Goal: Task Accomplishment & Management: Manage account settings

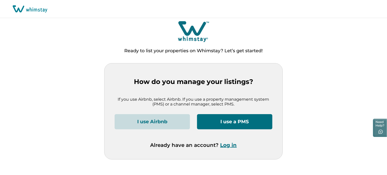
click at [83, 56] on div "Ready to list your properties on Whimstay? Let’s get started!" at bounding box center [193, 41] width 387 height 43
click at [231, 146] on button "Log in" at bounding box center [228, 145] width 16 height 6
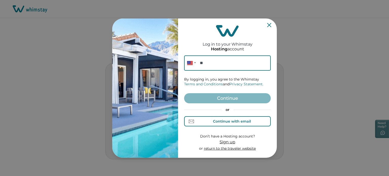
click at [234, 123] on div "Continue with email" at bounding box center [227, 121] width 47 height 5
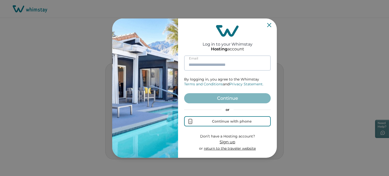
click at [219, 62] on input at bounding box center [227, 63] width 87 height 15
paste input "**********"
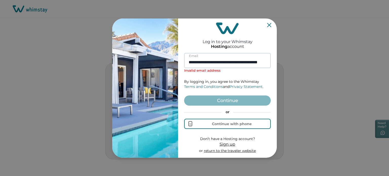
scroll to position [0, 17]
click at [219, 62] on input "**********" at bounding box center [227, 60] width 87 height 15
type input "**********"
click at [268, 29] on div "**********" at bounding box center [227, 88] width 87 height 135
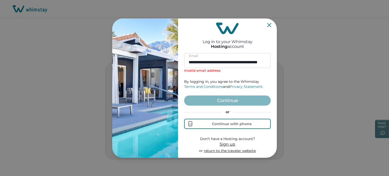
click at [269, 25] on icon "Close" at bounding box center [269, 25] width 4 height 4
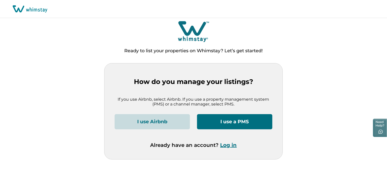
click at [163, 118] on button "I use Airbnb" at bounding box center [152, 121] width 75 height 15
click at [143, 121] on button "I use Airbnb" at bounding box center [152, 121] width 75 height 15
click at [231, 146] on button "Log in" at bounding box center [228, 145] width 16 height 6
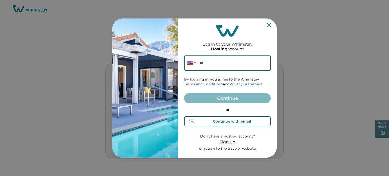
click at [214, 122] on div "Continue with email" at bounding box center [232, 121] width 38 height 4
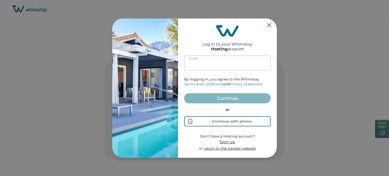
click at [223, 66] on input at bounding box center [227, 63] width 87 height 15
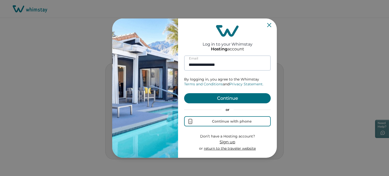
type input "**********"
click at [184, 93] on button "Continue" at bounding box center [227, 98] width 87 height 10
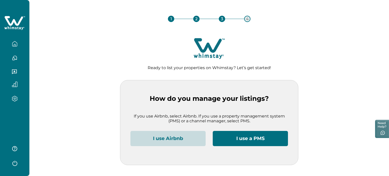
click at [187, 137] on button "I use Airbnb" at bounding box center [168, 138] width 75 height 15
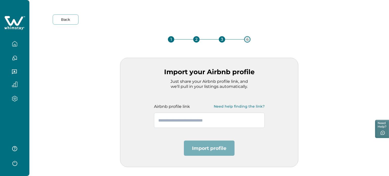
click at [197, 114] on input "text" at bounding box center [209, 120] width 111 height 15
paste input "**********"
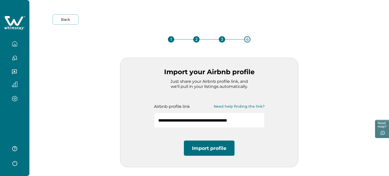
type input "**********"
click at [198, 143] on button "Import profile" at bounding box center [209, 148] width 51 height 15
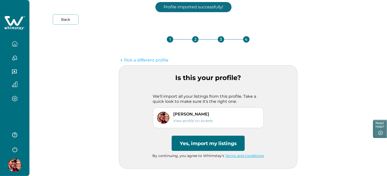
click at [198, 143] on button "Yes, import my listings" at bounding box center [208, 143] width 73 height 15
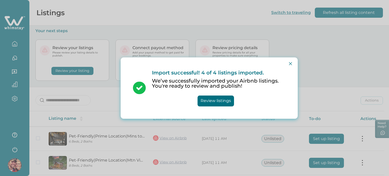
click at [291, 61] on button "Close" at bounding box center [291, 64] width 8 height 8
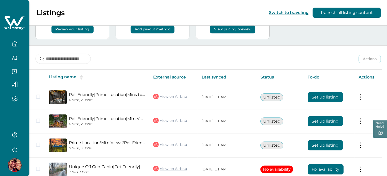
scroll to position [67, 0]
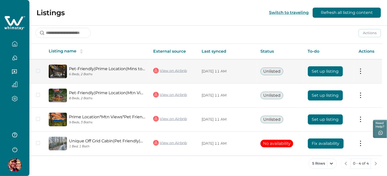
click at [322, 76] on td "Set up listing" at bounding box center [329, 71] width 51 height 24
click at [323, 75] on button "Set up listing" at bounding box center [325, 71] width 35 height 10
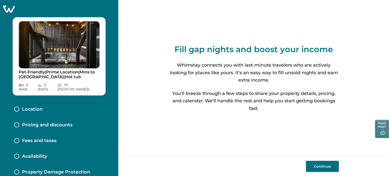
click at [323, 163] on button "Continue" at bounding box center [322, 166] width 33 height 11
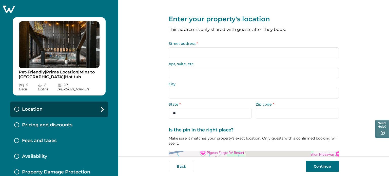
click at [202, 55] on input "Street address *" at bounding box center [254, 52] width 170 height 11
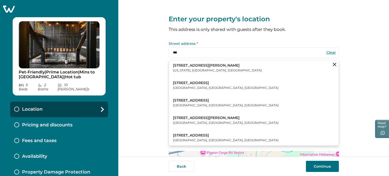
click at [205, 69] on button "123 William Street New York, NY, USA" at bounding box center [254, 67] width 170 height 15
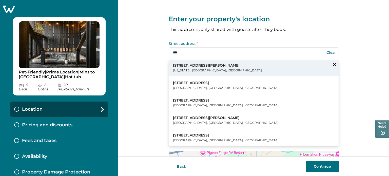
type input "**********"
type input "********"
select select "**"
type input "*****"
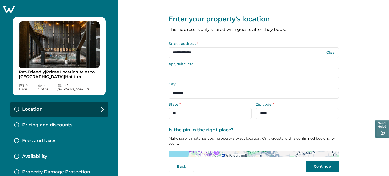
click at [333, 165] on button "Continue" at bounding box center [322, 166] width 33 height 11
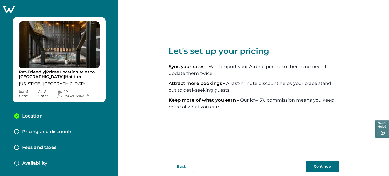
click at [319, 164] on button "Continue" at bounding box center [322, 166] width 33 height 11
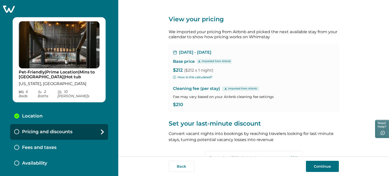
click at [319, 164] on button "Continue" at bounding box center [322, 166] width 33 height 11
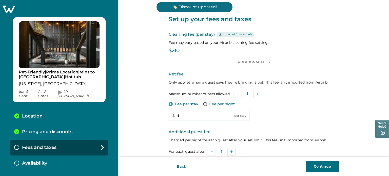
click at [60, 124] on div "Pricing and discounts" at bounding box center [59, 132] width 98 height 16
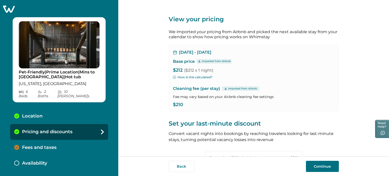
click at [316, 167] on button "Continue" at bounding box center [322, 166] width 33 height 11
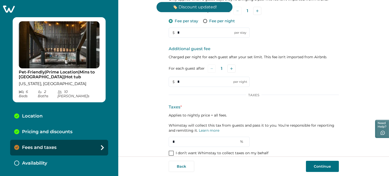
scroll to position [90, 0]
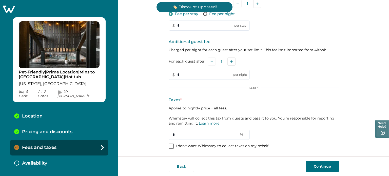
click at [207, 144] on p "I don’t want Whimstay to collect taxes on my behalf" at bounding box center [222, 146] width 93 height 5
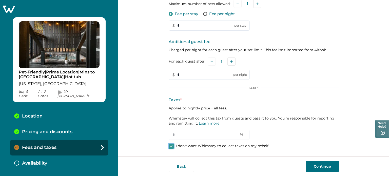
click at [329, 167] on button "Continue" at bounding box center [322, 166] width 33 height 11
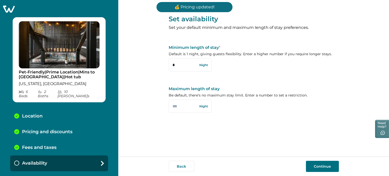
click at [329, 167] on button "Continue" at bounding box center [322, 166] width 33 height 11
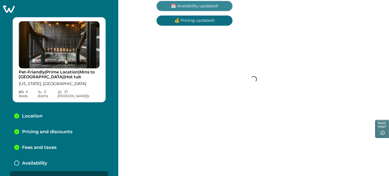
scroll to position [6, 0]
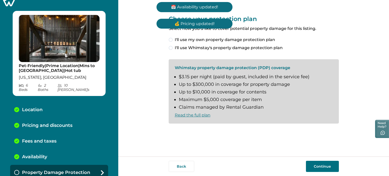
click at [190, 39] on span "I'll use my own property damage protection plan" at bounding box center [225, 40] width 100 height 6
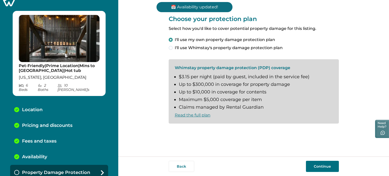
click at [328, 163] on button "Continue" at bounding box center [322, 166] width 33 height 11
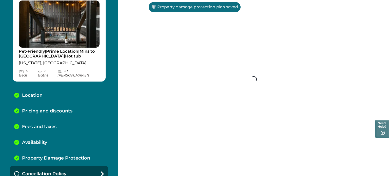
scroll to position [22, 0]
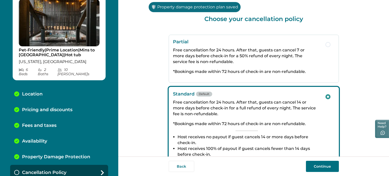
click at [328, 163] on button "Continue" at bounding box center [322, 166] width 33 height 11
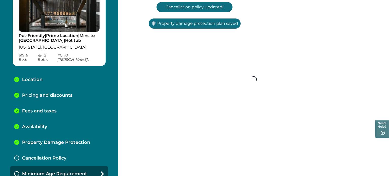
scroll to position [38, 0]
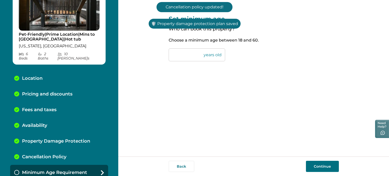
click at [328, 163] on button "Continue" at bounding box center [322, 166] width 33 height 11
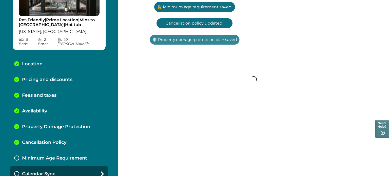
scroll to position [53, 0]
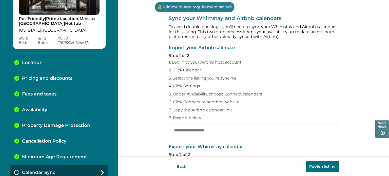
click at [212, 132] on input "text" at bounding box center [254, 131] width 170 height 14
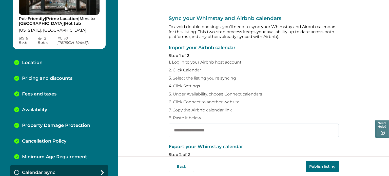
paste input "**********"
type input "**********"
click at [310, 169] on button "Publish listing" at bounding box center [322, 166] width 33 height 11
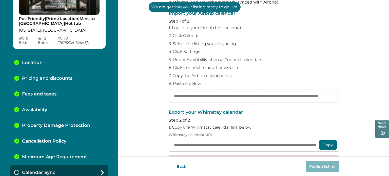
scroll to position [97, 0]
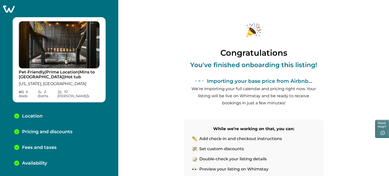
click at [12, 8] on icon at bounding box center [9, 9] width 12 height 7
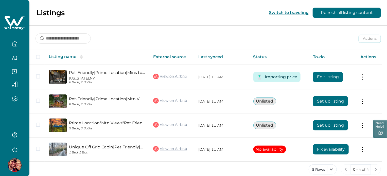
scroll to position [68, 0]
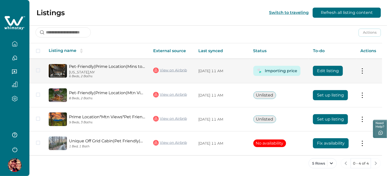
click at [318, 70] on button "Edit listing" at bounding box center [328, 71] width 30 height 10
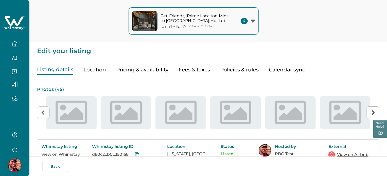
click at [153, 71] on button "Pricing & availability" at bounding box center [142, 70] width 52 height 10
type input "**"
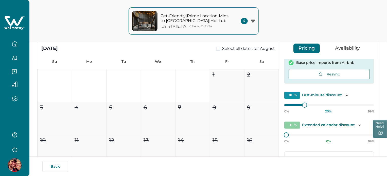
scroll to position [101, 0]
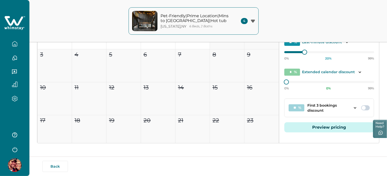
click at [326, 129] on button "Preview pricing" at bounding box center [329, 127] width 90 height 10
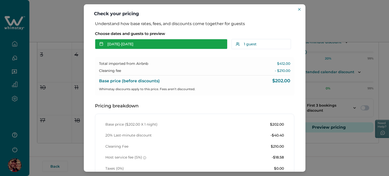
click at [121, 45] on button "Aug 29 - Aug 30" at bounding box center [161, 44] width 133 height 10
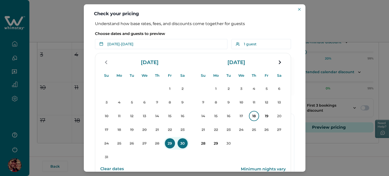
click at [255, 116] on p "18" at bounding box center [254, 116] width 10 height 10
click at [265, 114] on p "19" at bounding box center [267, 116] width 10 height 10
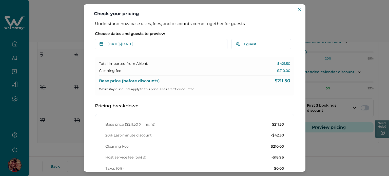
click at [45, 42] on div "Check your pricing Understand how base rates, fees, and discounts come together…" at bounding box center [194, 88] width 389 height 176
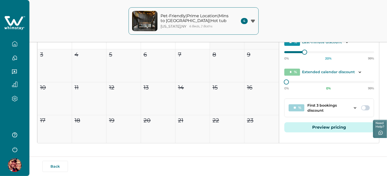
click at [9, 43] on button "button" at bounding box center [14, 44] width 21 height 10
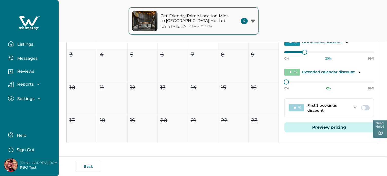
click at [9, 43] on icon "button" at bounding box center [11, 43] width 5 height 5
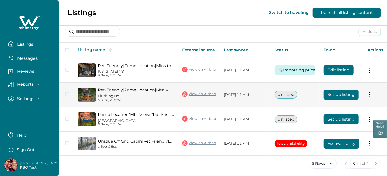
scroll to position [70, 0]
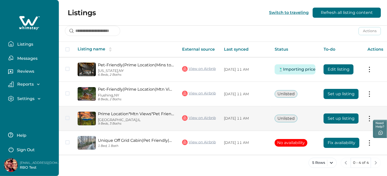
click at [205, 117] on link "View on Airbnb" at bounding box center [199, 118] width 34 height 7
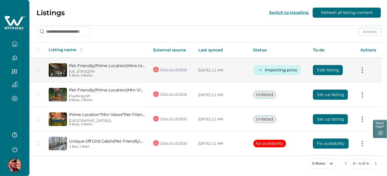
click at [339, 67] on button "Edit listing" at bounding box center [328, 70] width 30 height 10
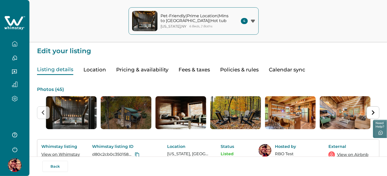
click at [140, 68] on button "Pricing & availability" at bounding box center [142, 70] width 52 height 10
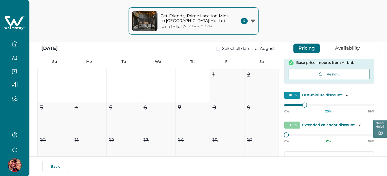
scroll to position [103, 0]
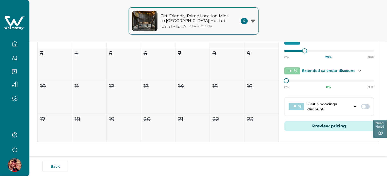
click at [318, 126] on button "Preview pricing" at bounding box center [329, 126] width 90 height 10
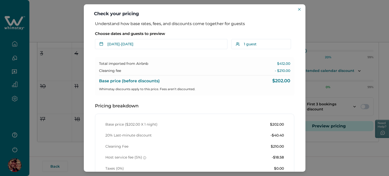
click at [23, 80] on div "Check your pricing Understand how base rates, fees, and discounts come together…" at bounding box center [194, 88] width 389 height 176
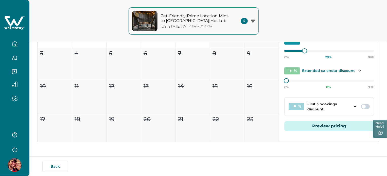
click at [22, 44] on button "button" at bounding box center [14, 44] width 21 height 10
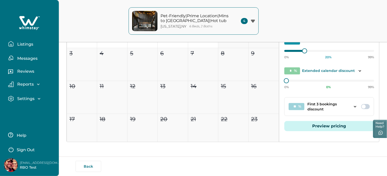
click at [16, 44] on p "Listings" at bounding box center [24, 44] width 17 height 5
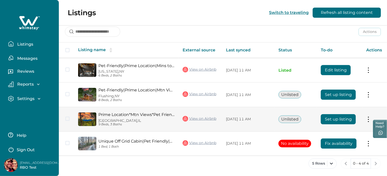
click at [326, 118] on button "Set up listing" at bounding box center [338, 119] width 35 height 10
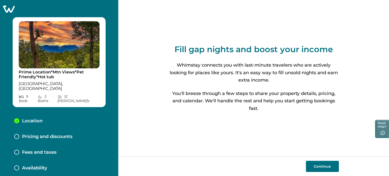
click at [315, 160] on div "Continue" at bounding box center [253, 167] width 271 height 20
click at [317, 163] on button "Continue" at bounding box center [322, 166] width 33 height 11
select select "**"
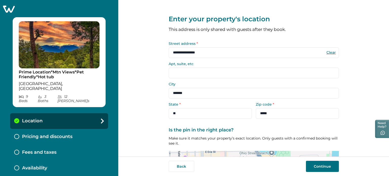
click at [317, 163] on button "Continue" at bounding box center [322, 166] width 33 height 11
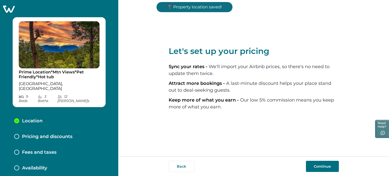
click at [317, 163] on button "Continue" at bounding box center [322, 166] width 33 height 11
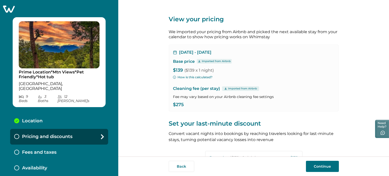
click at [313, 164] on button "Continue" at bounding box center [322, 166] width 33 height 11
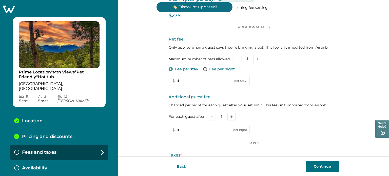
scroll to position [90, 0]
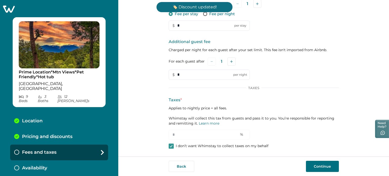
click at [327, 169] on button "Continue" at bounding box center [322, 166] width 33 height 11
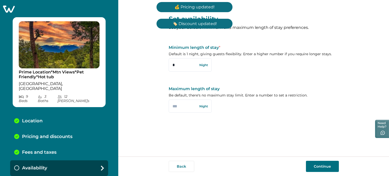
click at [327, 168] on button "Continue" at bounding box center [322, 166] width 33 height 11
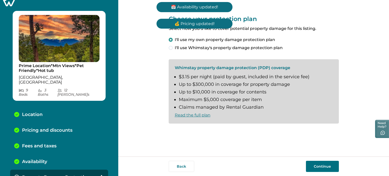
click at [318, 162] on button "Continue" at bounding box center [322, 166] width 33 height 11
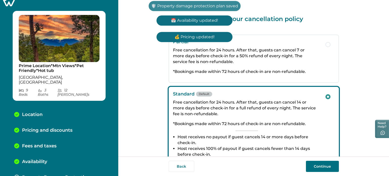
scroll to position [22, 0]
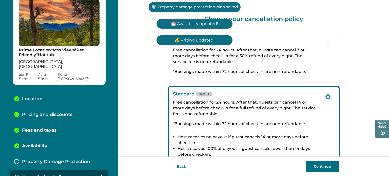
click at [318, 162] on button "Continue" at bounding box center [322, 166] width 33 height 11
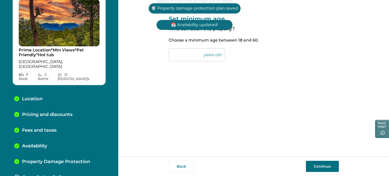
scroll to position [38, 0]
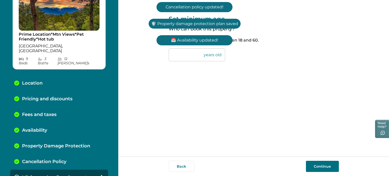
click at [318, 162] on button "Continue" at bounding box center [322, 166] width 33 height 11
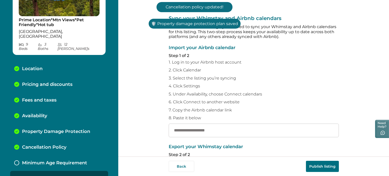
scroll to position [53, 0]
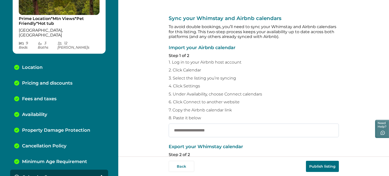
click at [205, 124] on input "text" at bounding box center [254, 131] width 170 height 14
paste input "**********"
type input "**********"
click at [316, 166] on button "Publish listing" at bounding box center [322, 166] width 33 height 11
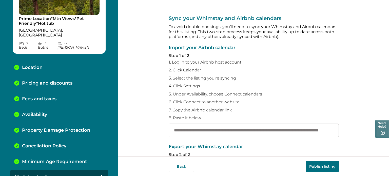
scroll to position [0, 0]
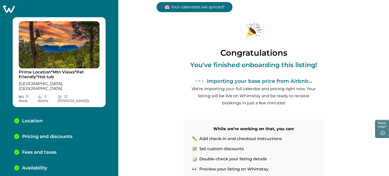
click at [11, 9] on icon at bounding box center [9, 9] width 12 height 8
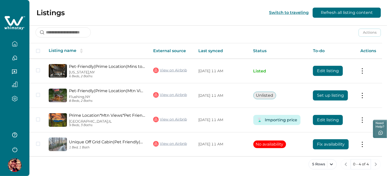
scroll to position [69, 0]
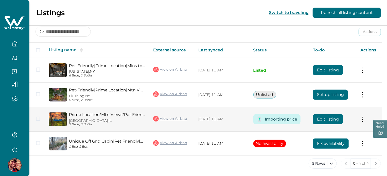
click at [169, 119] on link "View on Airbnb" at bounding box center [170, 119] width 34 height 7
click at [325, 117] on button "Edit listing" at bounding box center [328, 119] width 30 height 10
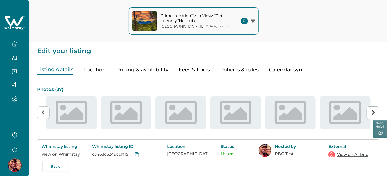
type input "**"
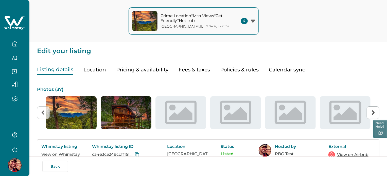
click at [160, 70] on button "Pricing & availability" at bounding box center [142, 70] width 52 height 10
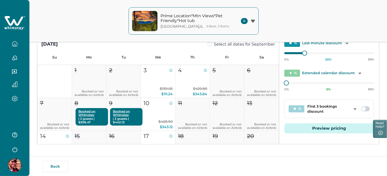
scroll to position [103, 0]
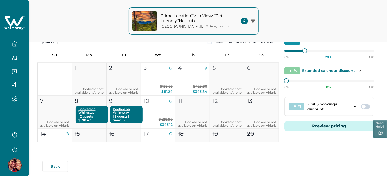
click at [324, 123] on button "Preview pricing" at bounding box center [329, 126] width 90 height 10
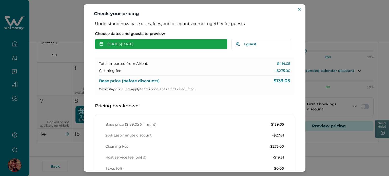
click at [134, 40] on button "Sep 03 - Sep 04" at bounding box center [161, 44] width 133 height 10
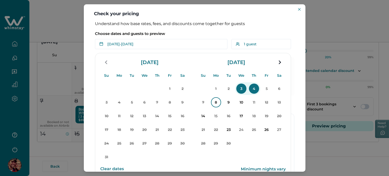
click at [216, 107] on p "8" at bounding box center [216, 102] width 10 height 10
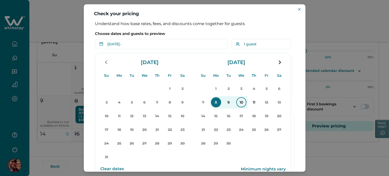
click at [241, 101] on p "10" at bounding box center [242, 102] width 10 height 10
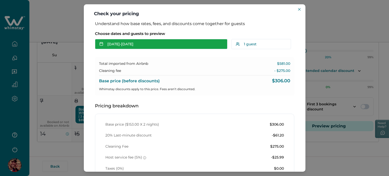
click at [140, 45] on button "Sep 08 - Sep 10" at bounding box center [161, 44] width 133 height 10
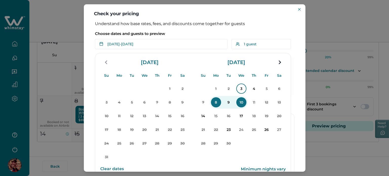
click at [241, 89] on p "3" at bounding box center [242, 89] width 10 height 10
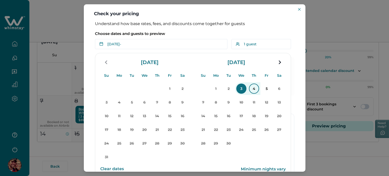
click at [255, 92] on p "4" at bounding box center [254, 89] width 10 height 10
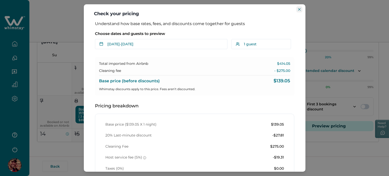
click at [301, 8] on icon "Close" at bounding box center [299, 9] width 3 height 3
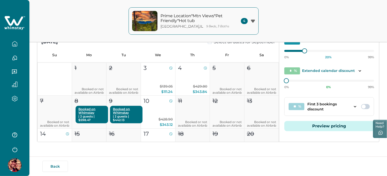
click at [14, 152] on icon "button" at bounding box center [15, 150] width 8 height 8
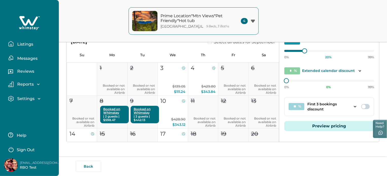
click at [21, 150] on p "Sign Out" at bounding box center [26, 150] width 18 height 5
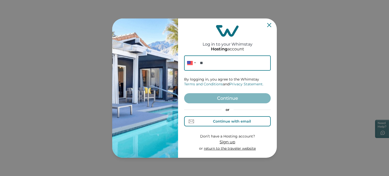
click at [216, 124] on button "Continue with email" at bounding box center [227, 121] width 87 height 10
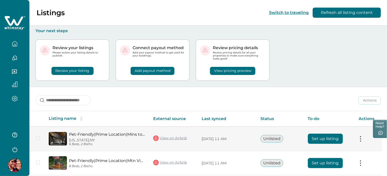
click at [171, 139] on link "View on Airbnb" at bounding box center [170, 138] width 34 height 7
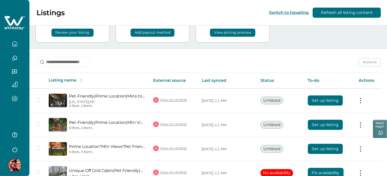
scroll to position [68, 0]
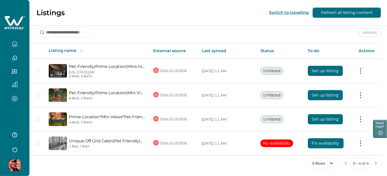
click at [191, 16] on div "Listings Switch to traveling Refresh all listing content" at bounding box center [193, 13] width 387 height 26
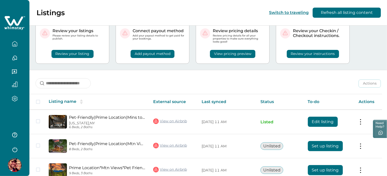
scroll to position [68, 0]
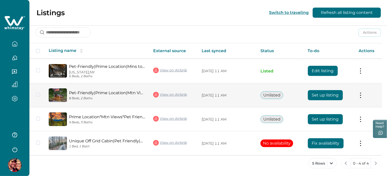
click at [319, 97] on button "Set up listing" at bounding box center [325, 95] width 35 height 10
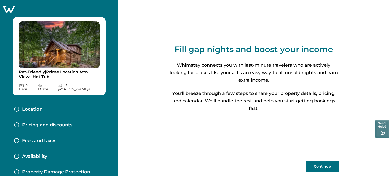
click at [324, 163] on button "Continue" at bounding box center [322, 166] width 33 height 11
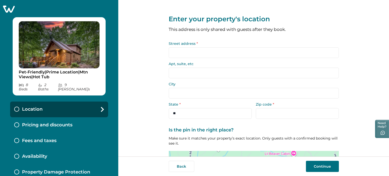
click at [213, 53] on input "Street address *" at bounding box center [254, 52] width 170 height 11
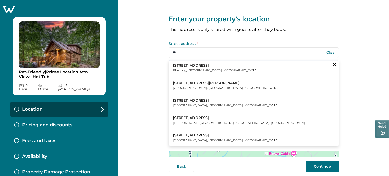
click at [213, 70] on button "[STREET_ADDRESS]" at bounding box center [254, 67] width 170 height 15
type input "**********"
type input "********"
select select "**"
type input "*****"
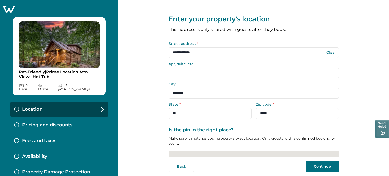
click at [314, 153] on div at bounding box center [254, 175] width 170 height 49
click at [316, 164] on button "Continue" at bounding box center [322, 166] width 33 height 11
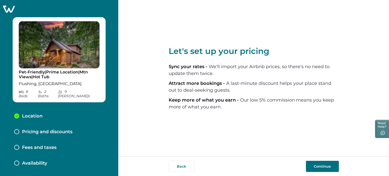
click at [316, 164] on button "Continue" at bounding box center [322, 166] width 33 height 11
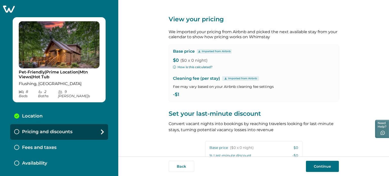
click at [11, 11] on icon at bounding box center [9, 9] width 12 height 8
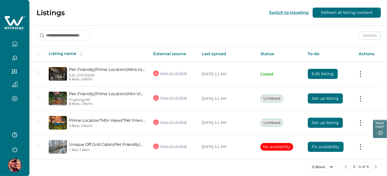
scroll to position [68, 0]
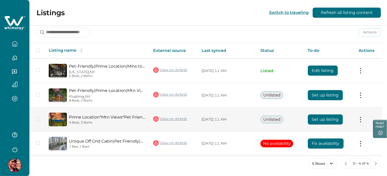
click at [315, 122] on button "Set up listing" at bounding box center [325, 120] width 35 height 10
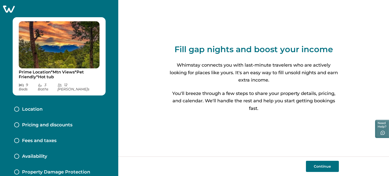
click at [320, 165] on button "Continue" at bounding box center [322, 166] width 33 height 11
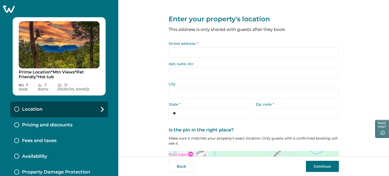
click at [191, 55] on input "Street address *" at bounding box center [254, 52] width 170 height 11
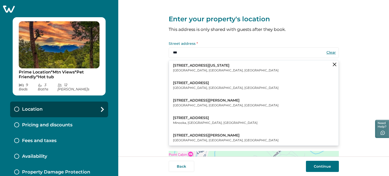
click at [192, 63] on p "[STREET_ADDRESS][US_STATE]" at bounding box center [226, 65] width 106 height 5
type input "**********"
type input "*******"
select select "**"
type input "*****"
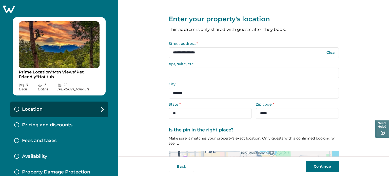
click at [327, 167] on button "Continue" at bounding box center [322, 166] width 33 height 11
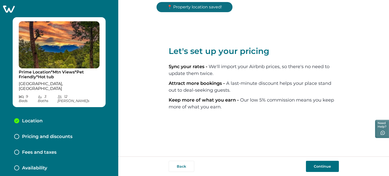
click at [321, 165] on button "Continue" at bounding box center [322, 166] width 33 height 11
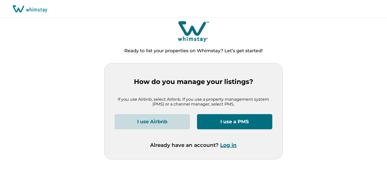
click at [234, 144] on button "Log in" at bounding box center [228, 145] width 16 height 6
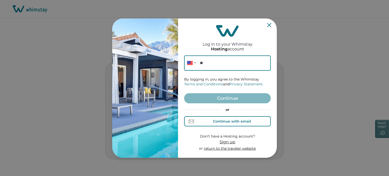
click at [218, 124] on div "Continue with email" at bounding box center [227, 121] width 47 height 5
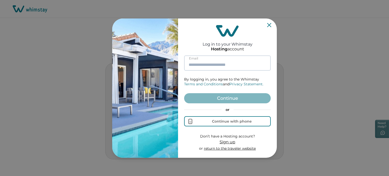
click at [217, 68] on input at bounding box center [227, 63] width 87 height 15
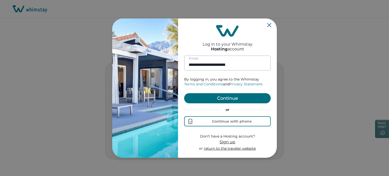
type input "**********"
click at [184, 93] on button "Continue" at bounding box center [227, 98] width 87 height 10
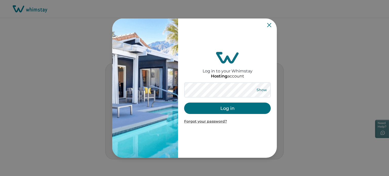
click at [262, 87] on button "Show" at bounding box center [262, 89] width 18 height 7
click at [217, 112] on button "Log in" at bounding box center [227, 108] width 87 height 11
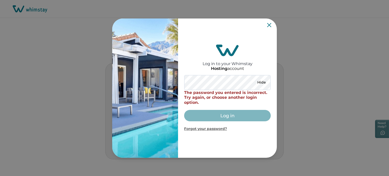
click at [179, 84] on div "Log in to your Whimstay Hosting account Hide The password you entered is incorr…" at bounding box center [227, 88] width 99 height 139
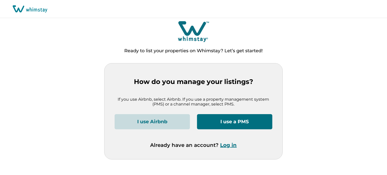
click at [163, 119] on button "I use Airbnb" at bounding box center [152, 121] width 75 height 15
click at [230, 141] on div "I use Airbnb I use a PMS" at bounding box center [194, 128] width 158 height 28
click at [229, 143] on button "Log in" at bounding box center [228, 145] width 16 height 6
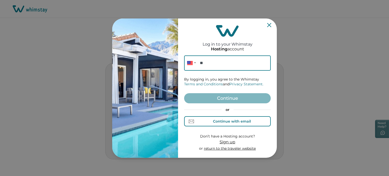
click at [219, 119] on div "Continue with email" at bounding box center [227, 121] width 47 height 5
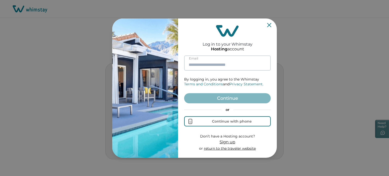
click at [216, 57] on input at bounding box center [227, 63] width 87 height 15
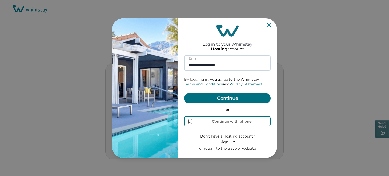
type input "**********"
click at [184, 93] on button "Continue" at bounding box center [227, 98] width 87 height 10
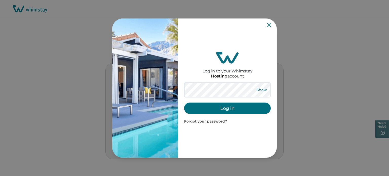
click at [254, 90] on button "Show" at bounding box center [262, 89] width 18 height 7
click at [254, 90] on button "Hide" at bounding box center [262, 89] width 17 height 7
click at [251, 109] on button "Log in" at bounding box center [227, 108] width 87 height 11
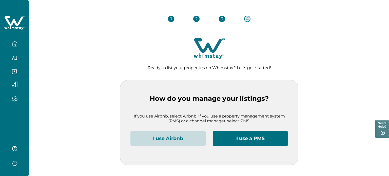
click at [162, 137] on button "I use Airbnb" at bounding box center [168, 138] width 75 height 15
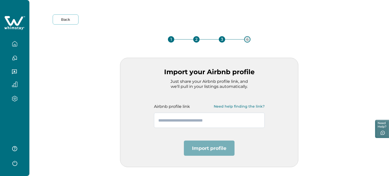
click at [181, 120] on input "text" at bounding box center [209, 120] width 111 height 15
paste input "**********"
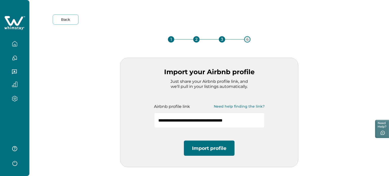
type input "**********"
click at [200, 147] on button "Import profile" at bounding box center [209, 148] width 51 height 15
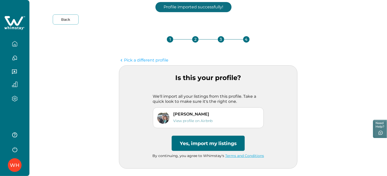
click at [200, 146] on button "Yes, import my listings" at bounding box center [208, 143] width 73 height 15
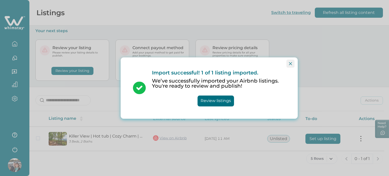
click at [289, 64] on button "Close" at bounding box center [291, 64] width 8 height 8
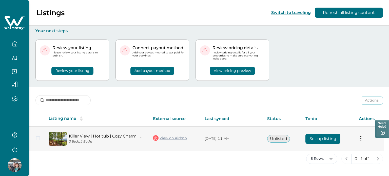
click at [323, 139] on button "Set up listing" at bounding box center [323, 139] width 35 height 10
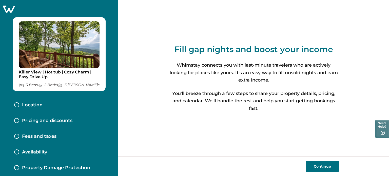
click at [318, 167] on button "Continue" at bounding box center [322, 166] width 33 height 11
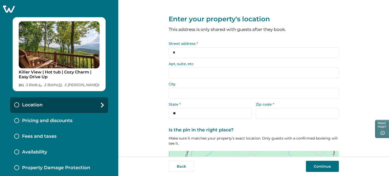
click at [203, 48] on input "*" at bounding box center [254, 52] width 170 height 11
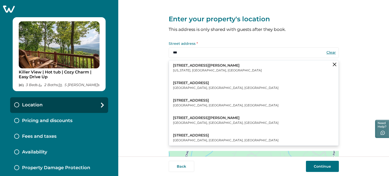
click at [213, 71] on button "123 William Street New York, NY, USA" at bounding box center [254, 67] width 170 height 15
type input "**********"
type input "********"
select select "**"
type input "*****"
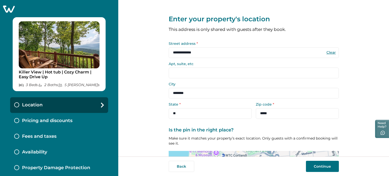
click at [323, 168] on button "Continue" at bounding box center [322, 166] width 33 height 11
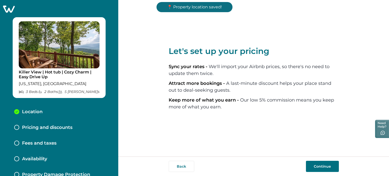
click at [323, 168] on button "Continue" at bounding box center [322, 166] width 33 height 11
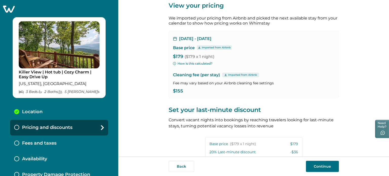
scroll to position [13, 0]
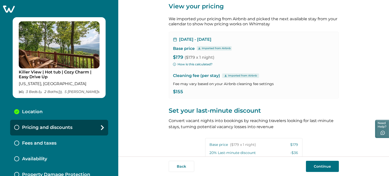
click at [327, 168] on button "Continue" at bounding box center [322, 166] width 33 height 11
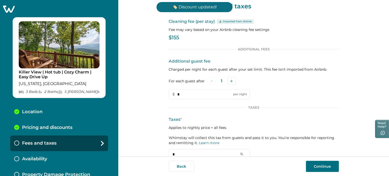
click at [79, 127] on div "Pricing and discounts" at bounding box center [59, 128] width 98 height 16
